Goal: Task Accomplishment & Management: Use online tool/utility

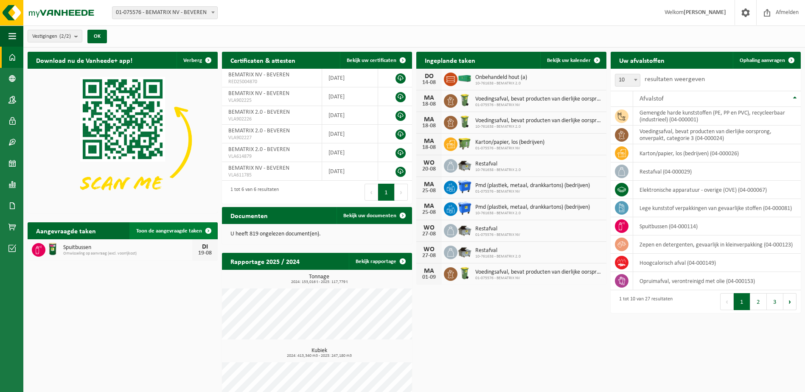
click at [173, 231] on span "Toon de aangevraagde taken" at bounding box center [169, 231] width 66 height 6
click at [203, 253] on div "19-08" at bounding box center [205, 253] width 17 height 6
click at [35, 250] on icon at bounding box center [38, 250] width 8 height 8
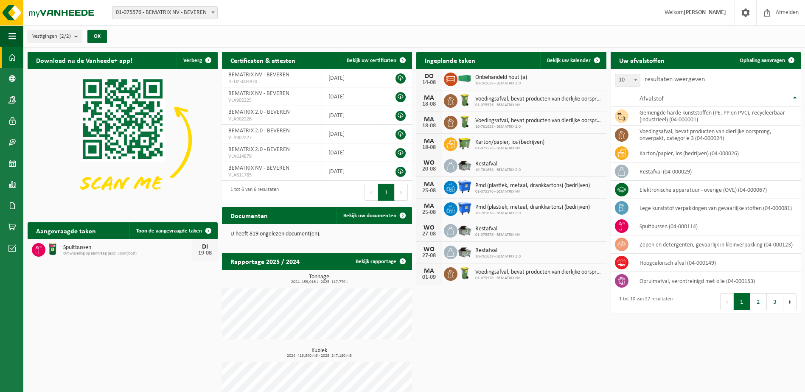
drag, startPoint x: 35, startPoint y: 250, endPoint x: 62, endPoint y: 249, distance: 27.2
click at [62, 249] on div "Spuitbussen Omwisseling op aanvraag (excl. voorrijkost)" at bounding box center [125, 249] width 133 height 13
click at [205, 229] on span at bounding box center [208, 230] width 17 height 17
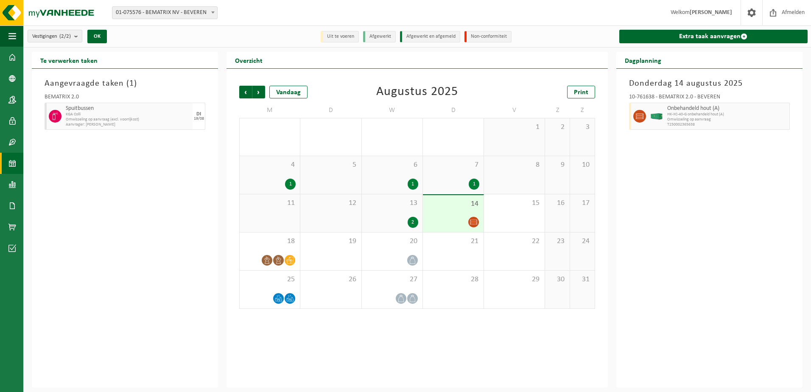
click at [688, 115] on span "HK-XC-40-G onbehandeld hout (A)" at bounding box center [728, 114] width 120 height 5
click at [684, 114] on span "HK-XC-40-G onbehandeld hout (A)" at bounding box center [728, 114] width 120 height 5
click at [139, 108] on span "Spuitbussen" at bounding box center [128, 108] width 125 height 7
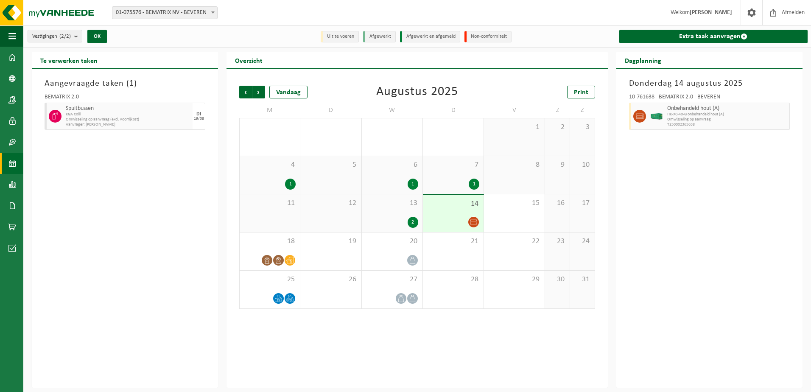
click at [139, 108] on span "Spuitbussen" at bounding box center [128, 108] width 125 height 7
click at [197, 117] on div "19/08" at bounding box center [199, 119] width 10 height 4
click at [47, 110] on div at bounding box center [54, 116] width 19 height 27
drag, startPoint x: 70, startPoint y: 112, endPoint x: 703, endPoint y: 167, distance: 635.2
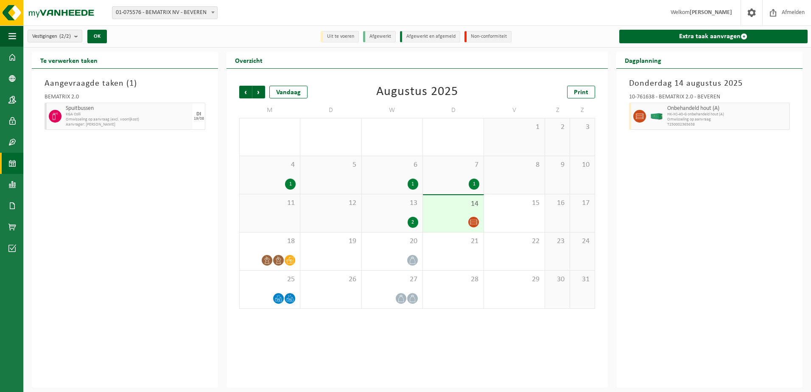
click at [703, 167] on div "Donderdag 14 augustus 2025 10-761638 - BEMATRIX 2.0 - BEVEREN Onbehandeld hout …" at bounding box center [710, 228] width 186 height 319
click at [678, 122] on span "T250002365638" at bounding box center [728, 124] width 120 height 5
drag, startPoint x: 678, startPoint y: 122, endPoint x: 667, endPoint y: 118, distance: 11.8
click at [668, 118] on span "Omwisseling op aanvraag" at bounding box center [728, 119] width 120 height 5
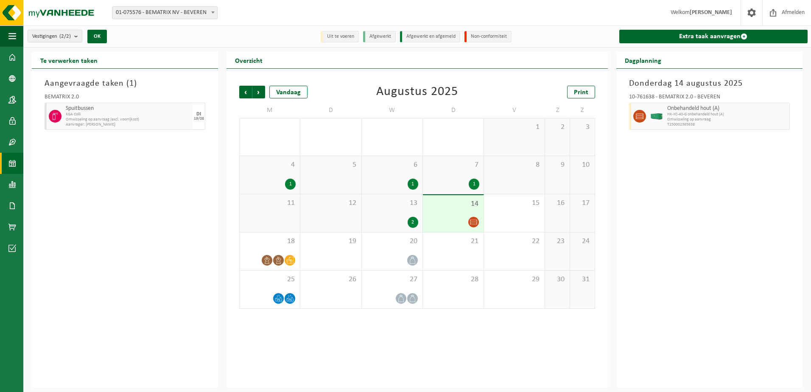
drag, startPoint x: 664, startPoint y: 118, endPoint x: 70, endPoint y: 61, distance: 596.5
click at [70, 61] on h2 "Te verwerken taken" at bounding box center [69, 60] width 74 height 17
click at [161, 106] on span "Spuitbussen" at bounding box center [128, 108] width 125 height 7
click at [72, 118] on span "Omwisseling op aanvraag (excl. voorrijkost)" at bounding box center [128, 119] width 125 height 5
drag, startPoint x: 71, startPoint y: 117, endPoint x: 48, endPoint y: 221, distance: 106.7
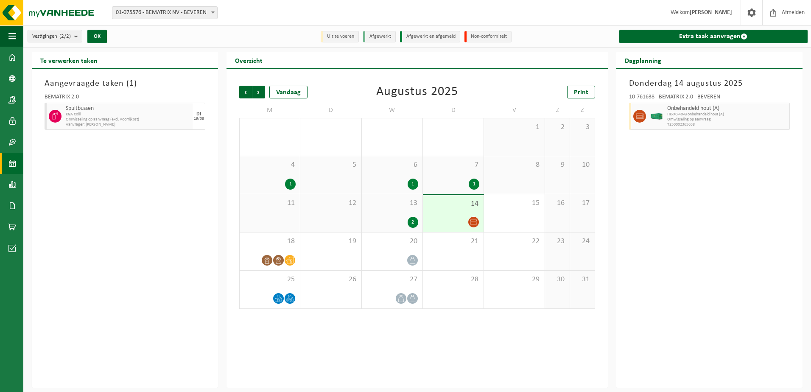
click at [48, 221] on div "Aangevraagde taken ( 1 ) BEMATRIX 2.0 Spuitbussen KGA Colli Omwisseling op aanv…" at bounding box center [125, 228] width 186 height 319
click at [203, 115] on div "DI 19/08" at bounding box center [199, 116] width 13 height 27
click at [200, 117] on div "19/08" at bounding box center [199, 119] width 10 height 4
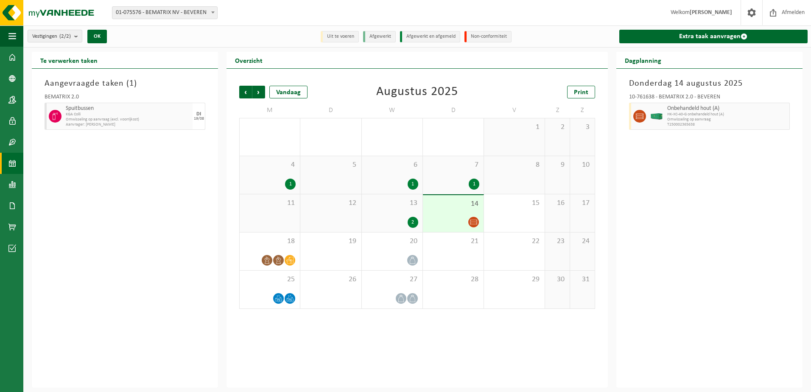
click at [182, 153] on div "Aangevraagde taken ( 1 ) BEMATRIX 2.0 Spuitbussen KGA Colli Omwisseling op aanv…" at bounding box center [125, 228] width 186 height 319
click at [198, 118] on div "19/08" at bounding box center [199, 119] width 10 height 4
click at [703, 34] on link "Extra taak aanvragen" at bounding box center [714, 37] width 188 height 14
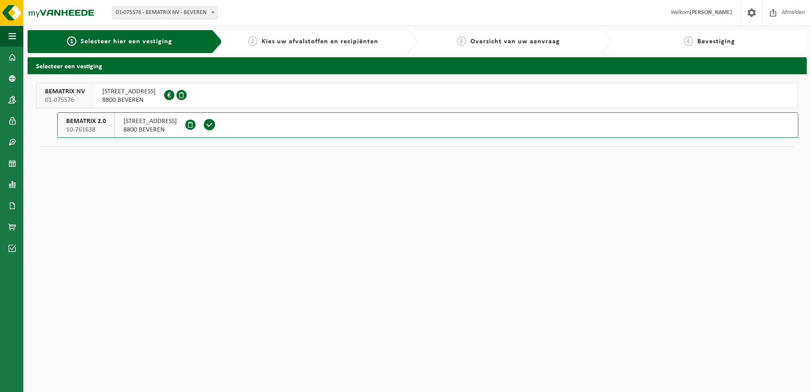
click at [130, 132] on span "8800 BEVEREN" at bounding box center [150, 130] width 53 height 8
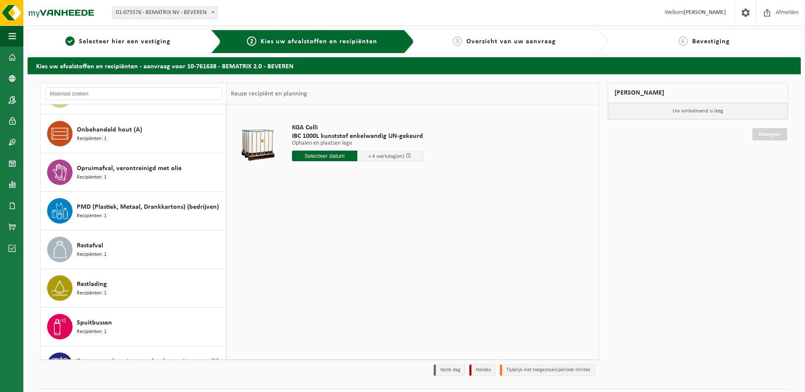
scroll to position [467, 0]
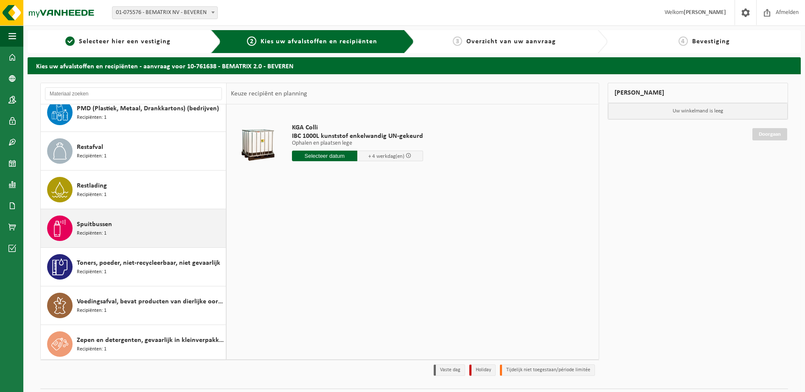
click at [126, 219] on div "Spuitbussen Recipiënten: 1" at bounding box center [150, 228] width 147 height 25
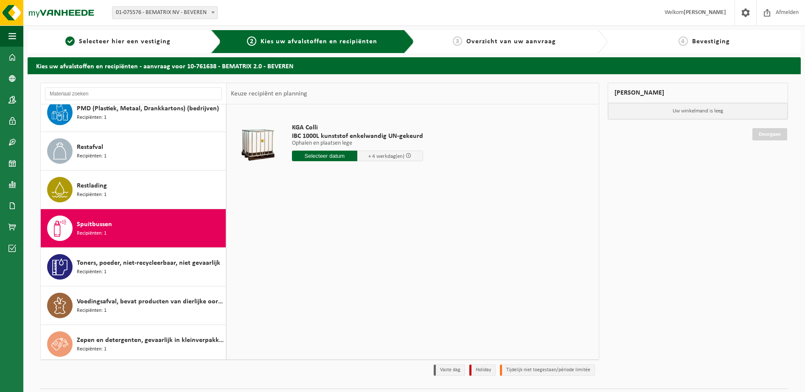
scroll to position [556, 0]
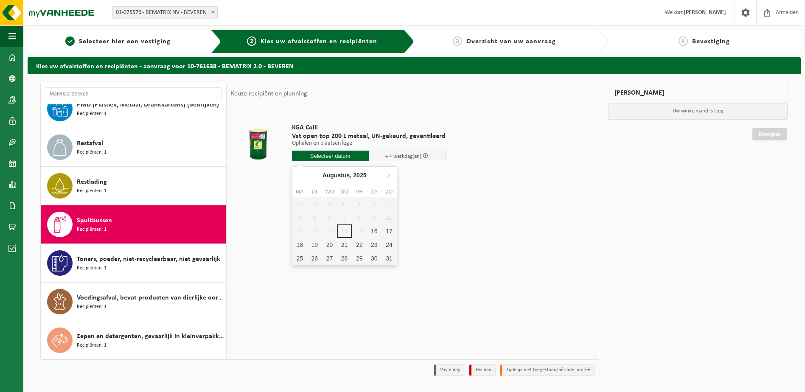
click at [353, 160] on input "text" at bounding box center [330, 156] width 77 height 11
click at [318, 243] on div "19" at bounding box center [314, 245] width 15 height 14
type input "Van 2025-08-19"
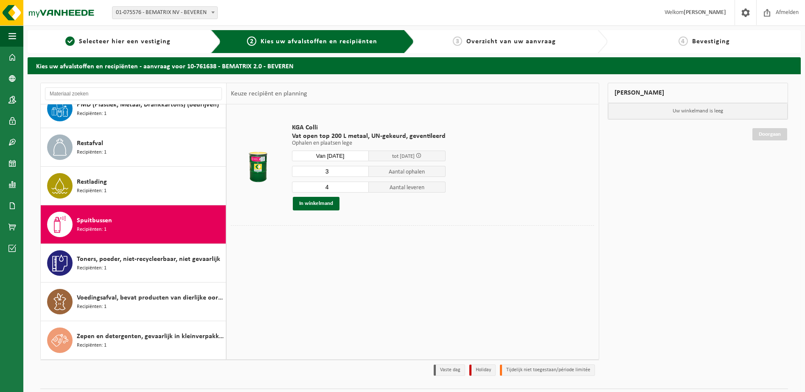
click at [360, 173] on input "3" at bounding box center [330, 171] width 77 height 11
click at [360, 173] on input "2" at bounding box center [330, 171] width 77 height 11
click at [360, 173] on input "1" at bounding box center [330, 171] width 77 height 11
type input "0"
click at [360, 173] on input "0" at bounding box center [330, 171] width 77 height 11
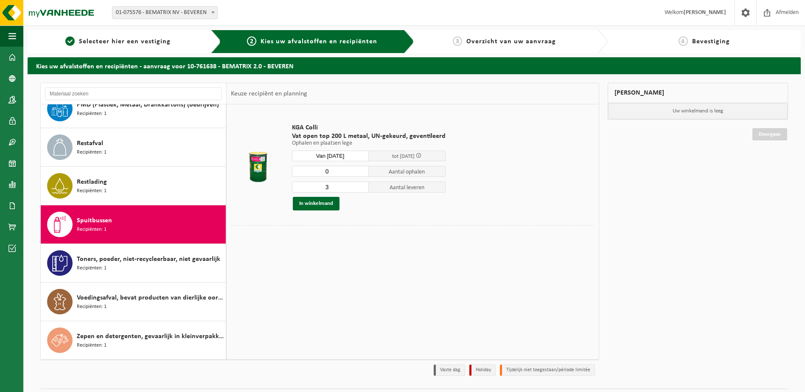
type input "3"
click at [360, 188] on input "3" at bounding box center [330, 187] width 77 height 11
click at [320, 206] on button "In winkelmand" at bounding box center [316, 204] width 47 height 14
click at [421, 155] on span at bounding box center [419, 156] width 6 height 6
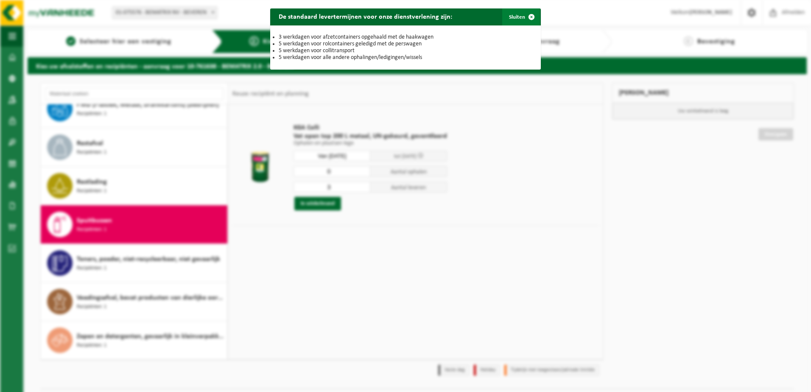
click at [527, 16] on span "button" at bounding box center [531, 16] width 17 height 17
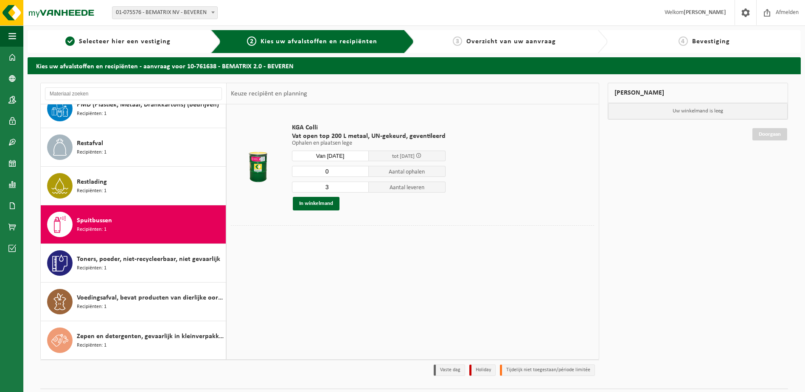
click at [549, 232] on div at bounding box center [412, 231] width 363 height 13
click at [330, 201] on button "In winkelmand" at bounding box center [316, 204] width 47 height 14
click at [360, 170] on input "1" at bounding box center [330, 171] width 77 height 11
click at [360, 170] on input "2" at bounding box center [330, 171] width 77 height 11
type input "3"
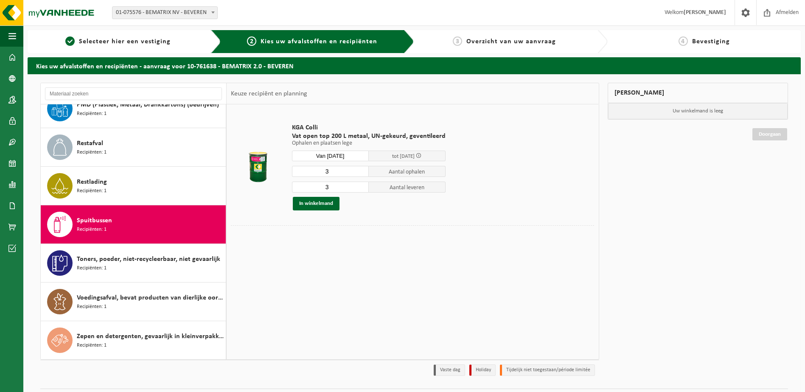
click at [360, 170] on input "3" at bounding box center [330, 171] width 77 height 11
click at [359, 184] on input "4" at bounding box center [330, 187] width 77 height 11
click at [359, 184] on input "5" at bounding box center [330, 187] width 77 height 11
type input "6"
click at [359, 184] on input "6" at bounding box center [330, 187] width 77 height 11
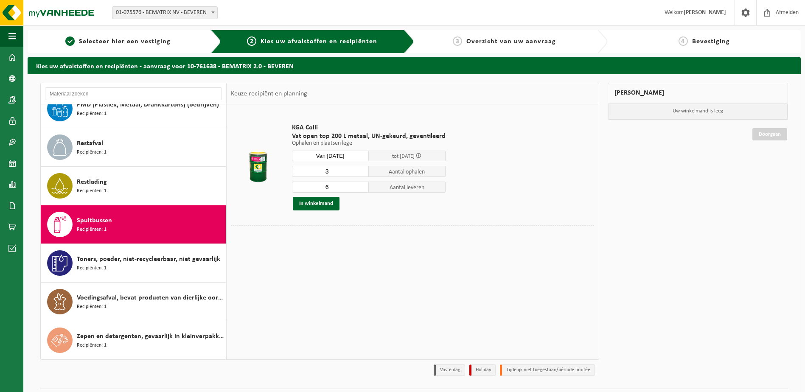
click at [380, 204] on div "In winkelmand" at bounding box center [369, 204] width 154 height 14
click at [324, 202] on button "In winkelmand" at bounding box center [316, 204] width 47 height 14
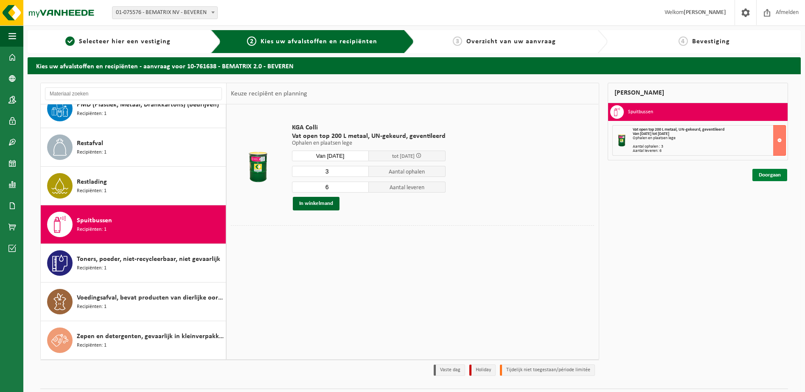
click at [759, 175] on link "Doorgaan" at bounding box center [769, 175] width 35 height 12
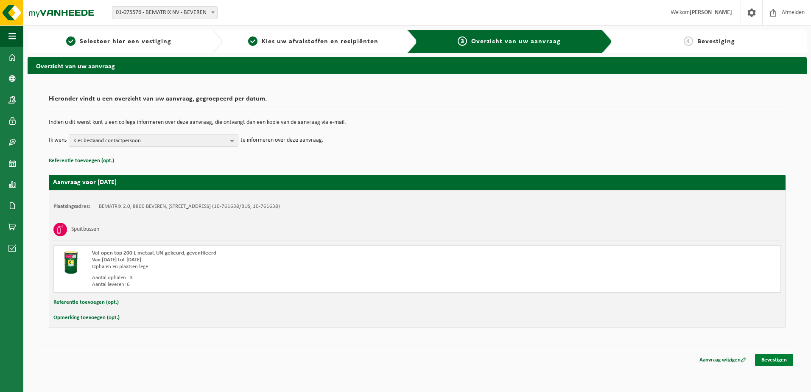
click at [780, 365] on link "Bevestigen" at bounding box center [774, 360] width 38 height 12
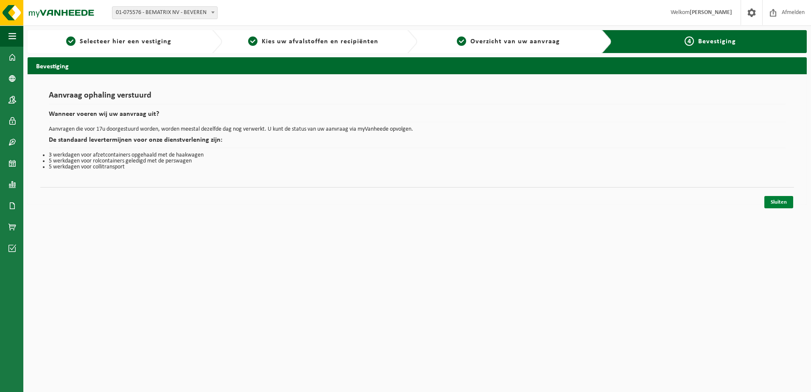
click at [769, 202] on link "Sluiten" at bounding box center [779, 202] width 29 height 12
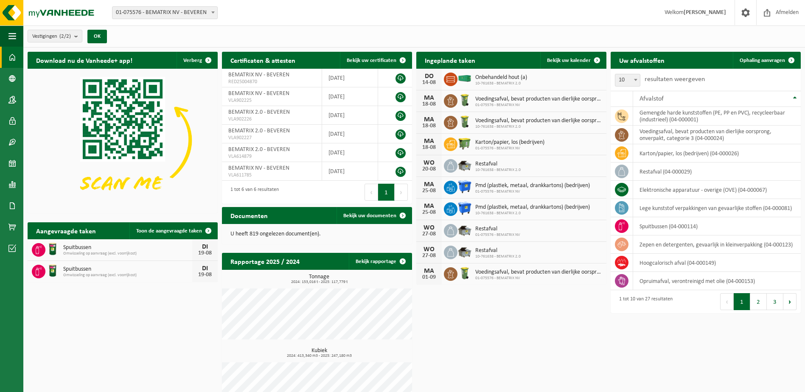
click at [85, 271] on span "Spuitbussen" at bounding box center [127, 269] width 129 height 7
click at [208, 226] on span at bounding box center [208, 230] width 17 height 17
